Goal: Transaction & Acquisition: Purchase product/service

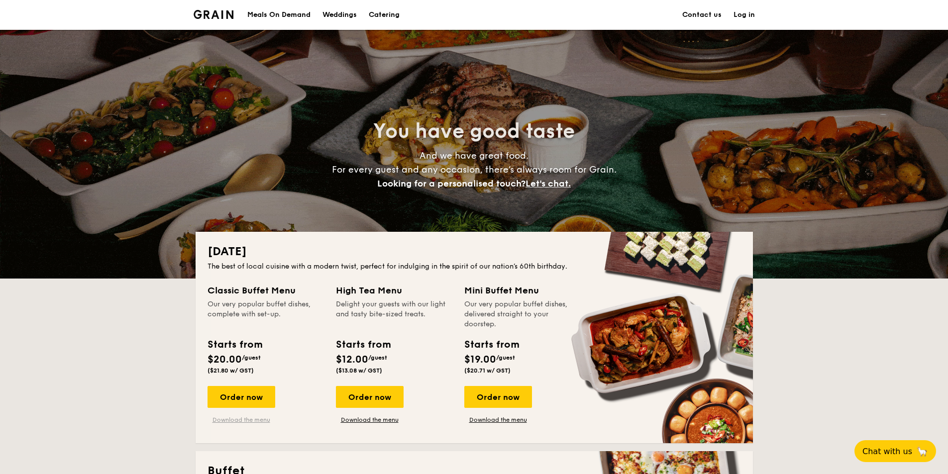
click at [254, 420] on link "Download the menu" at bounding box center [242, 420] width 68 height 8
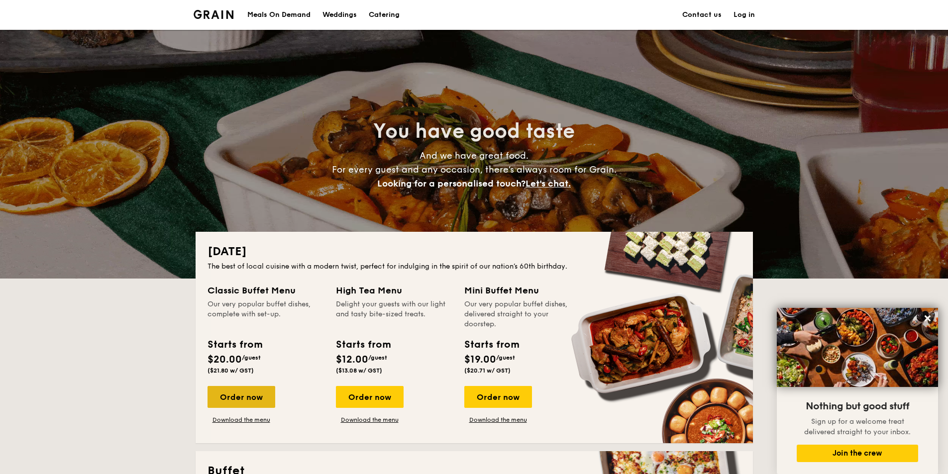
click at [238, 397] on div "Order now" at bounding box center [242, 397] width 68 height 22
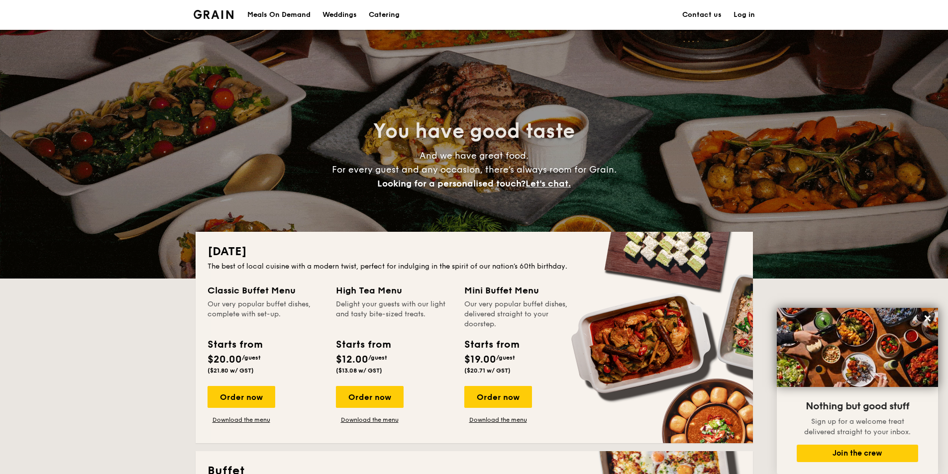
scroll to position [415, 0]
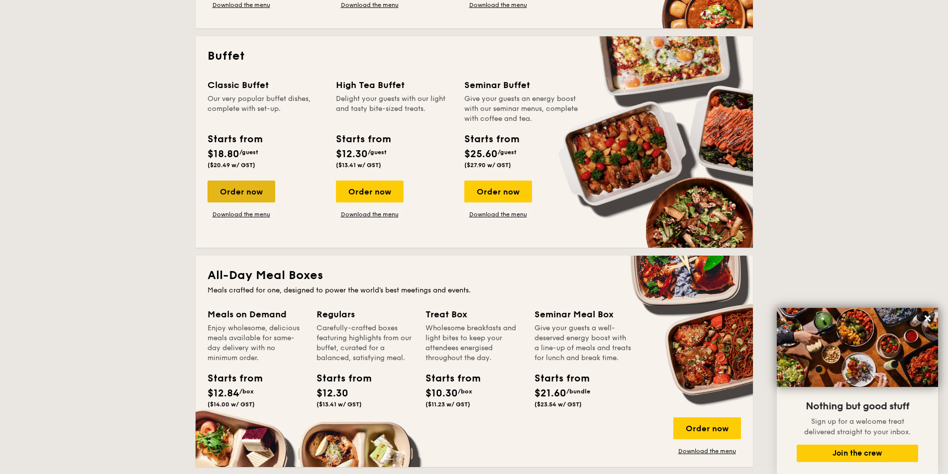
click at [247, 197] on div "Order now" at bounding box center [242, 192] width 68 height 22
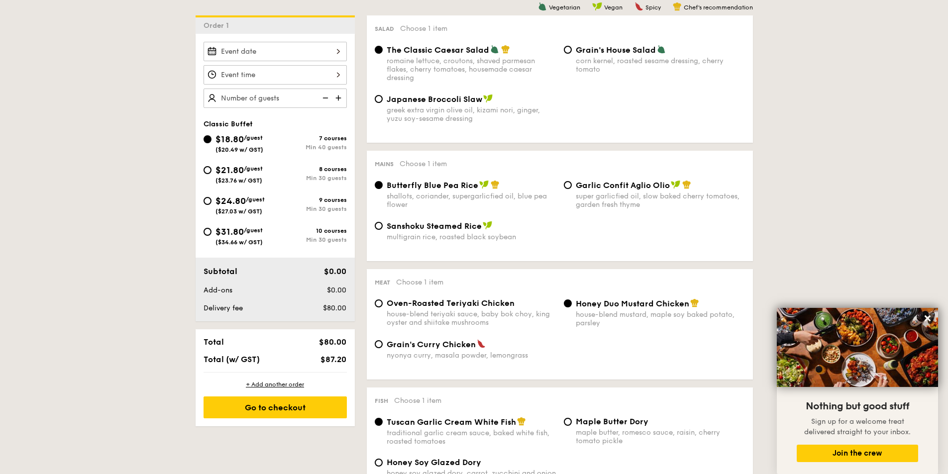
scroll to position [289, 0]
